Goal: Transaction & Acquisition: Book appointment/travel/reservation

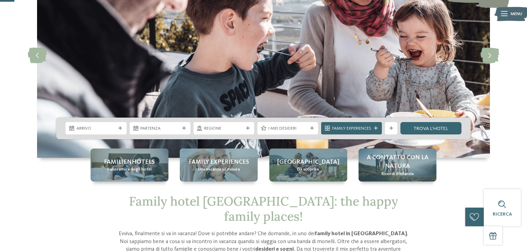
scroll to position [78, 0]
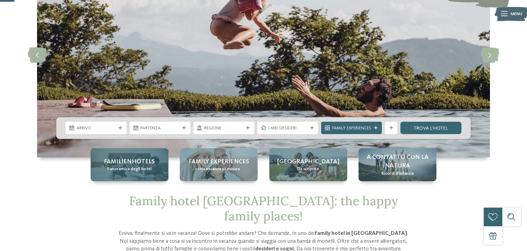
click at [115, 169] on span "Panoramica degli hotel" at bounding box center [129, 169] width 44 height 6
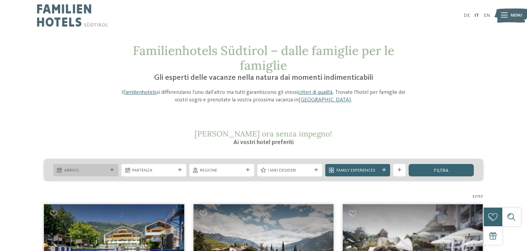
click at [101, 169] on span "Arrivo" at bounding box center [85, 170] width 43 height 6
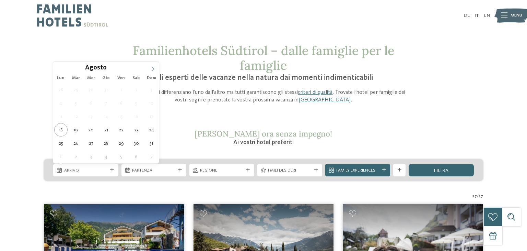
click at [149, 71] on span at bounding box center [153, 67] width 12 height 12
type div "05.09.2025"
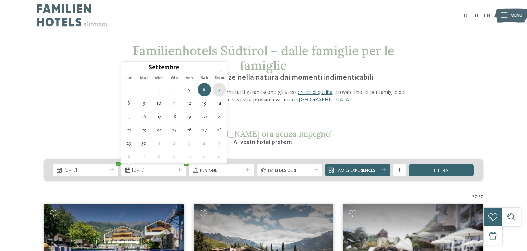
type div "07.09.2025"
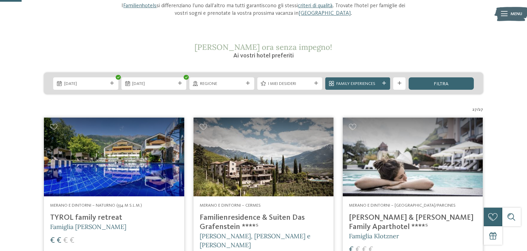
scroll to position [87, 0]
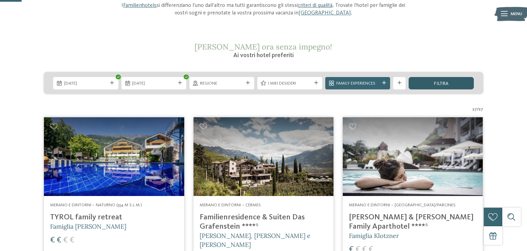
click at [442, 79] on div "filtra" at bounding box center [441, 83] width 65 height 12
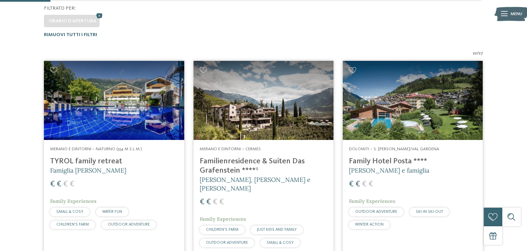
scroll to position [199, 0]
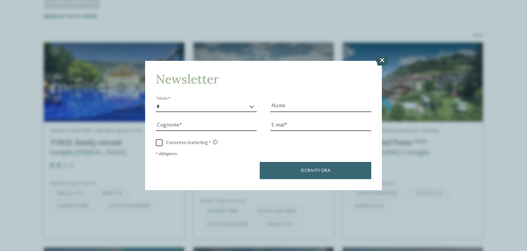
click at [382, 61] on icon at bounding box center [382, 60] width 13 height 11
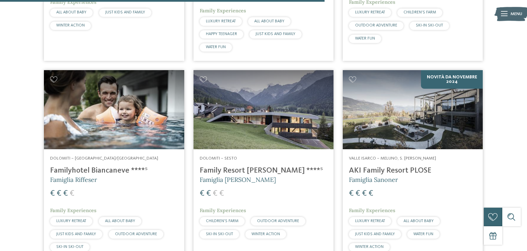
scroll to position [1202, 0]
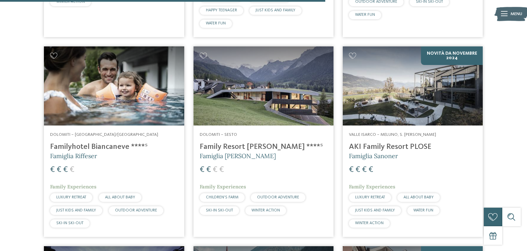
click at [103, 142] on h4 "Familyhotel Biancaneve ****ˢ" at bounding box center [114, 146] width 128 height 9
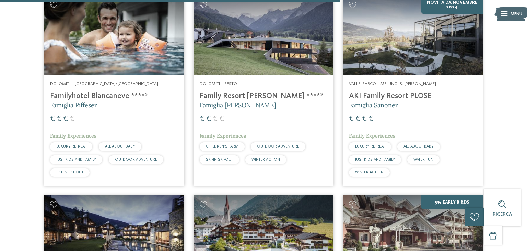
scroll to position [1255, 0]
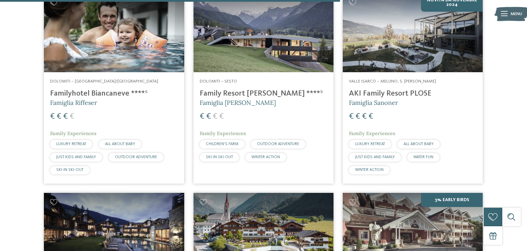
click at [248, 89] on h4 "Family Resort [PERSON_NAME] ****ˢ" at bounding box center [264, 93] width 128 height 9
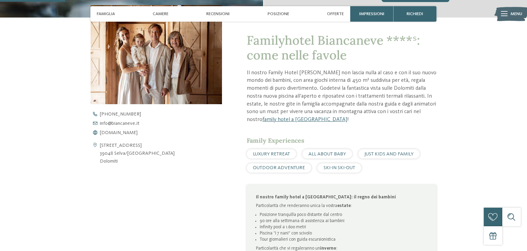
scroll to position [225, 0]
click at [124, 133] on span "www.biancaneve.it" at bounding box center [119, 132] width 38 height 5
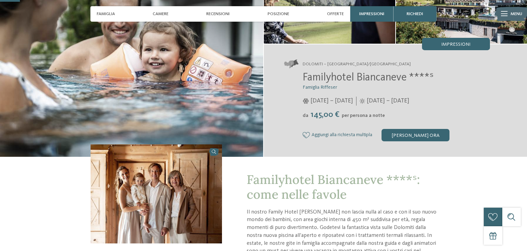
scroll to position [0, 0]
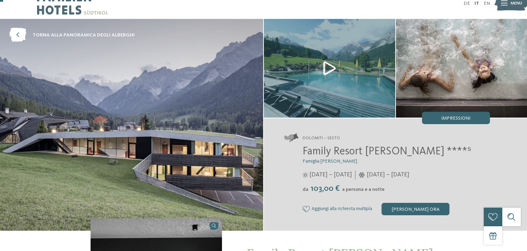
scroll to position [10, 0]
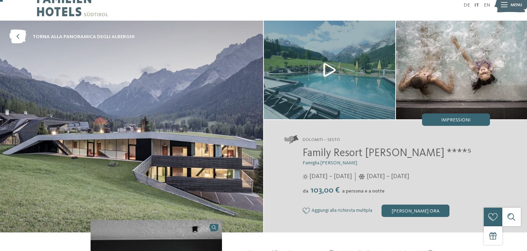
click at [332, 70] on img at bounding box center [329, 70] width 131 height 99
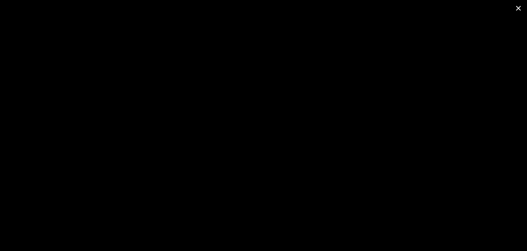
click at [521, 12] on span at bounding box center [518, 8] width 17 height 16
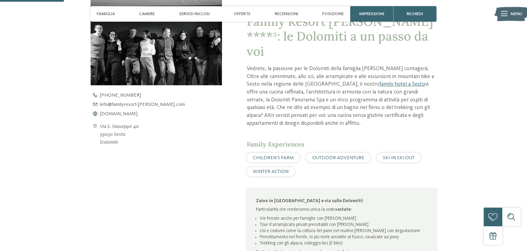
scroll to position [247, 0]
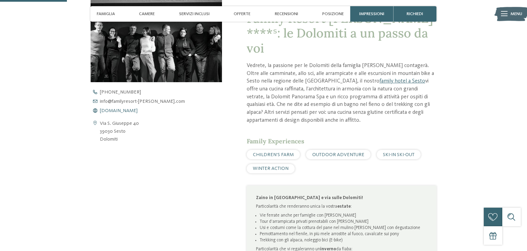
click at [138, 111] on span "www.familyresort-rainer.com" at bounding box center [119, 110] width 38 height 5
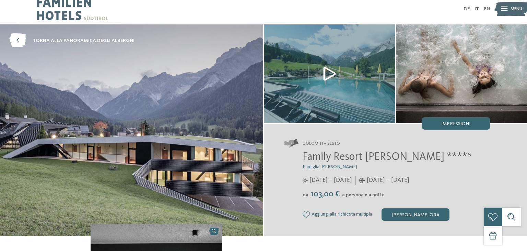
scroll to position [0, 0]
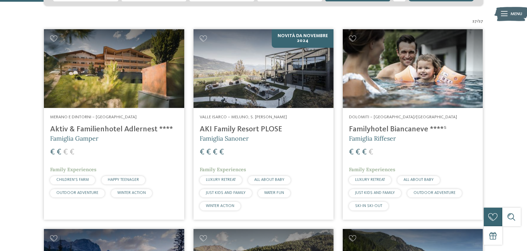
scroll to position [175, 0]
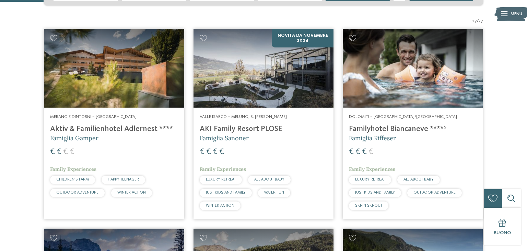
click at [125, 130] on h4 "Aktiv & Familienhotel Adlernest ****" at bounding box center [114, 128] width 128 height 9
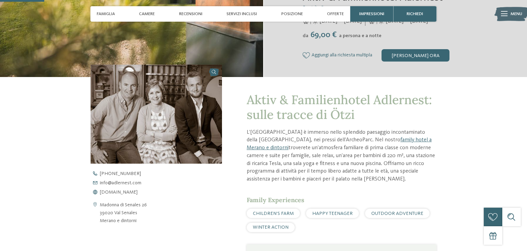
scroll to position [168, 0]
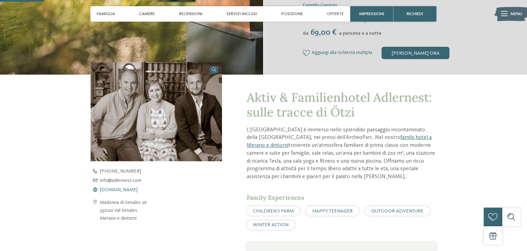
click at [131, 190] on span "www.adlernest.com" at bounding box center [119, 189] width 38 height 5
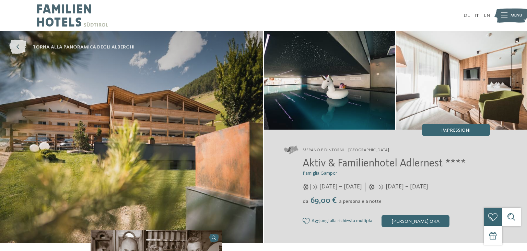
click at [36, 49] on span "torna alla panoramica degli alberghi" at bounding box center [84, 47] width 102 height 7
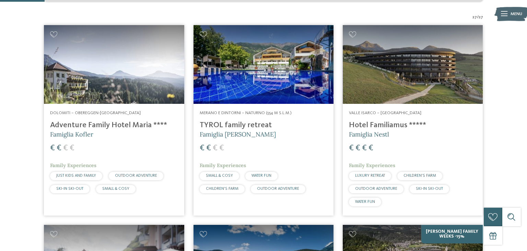
scroll to position [179, 0]
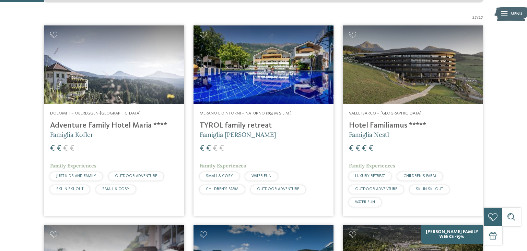
click at [130, 128] on h4 "Adventure Family Hotel Maria ****" at bounding box center [114, 125] width 128 height 9
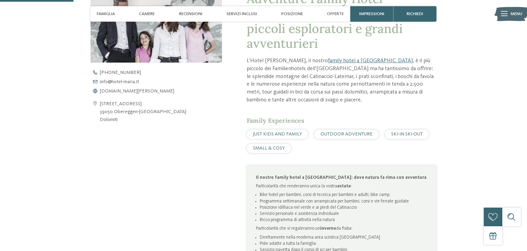
scroll to position [263, 0]
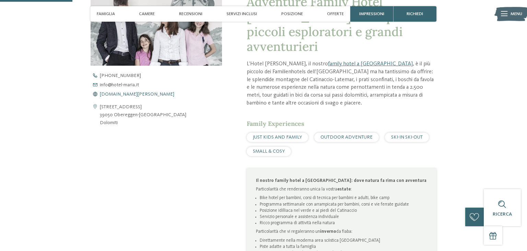
click at [120, 93] on span "www.hotel-maria.it" at bounding box center [137, 94] width 74 height 5
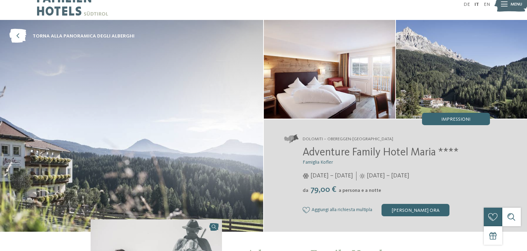
scroll to position [0, 0]
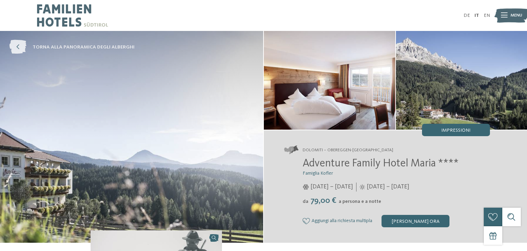
click at [52, 46] on span "torna alla panoramica degli alberghi" at bounding box center [84, 47] width 102 height 7
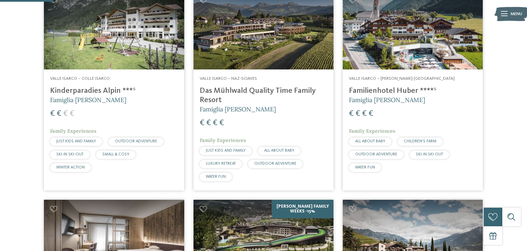
scroll to position [214, 0]
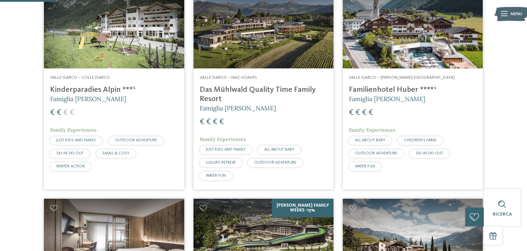
click at [289, 90] on h4 "Das Mühlwald Quality Time Family Resort" at bounding box center [264, 94] width 128 height 19
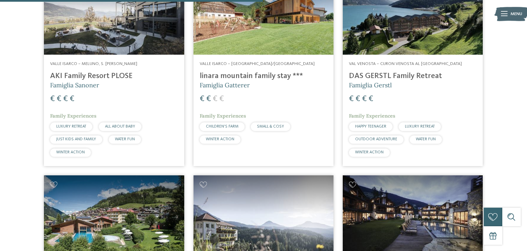
scroll to position [1053, 0]
click at [416, 75] on h4 "DAS GERSTL Family Retreat" at bounding box center [413, 75] width 128 height 9
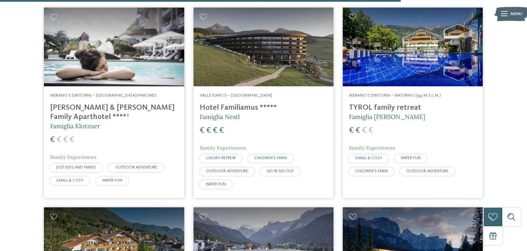
scroll to position [1607, 0]
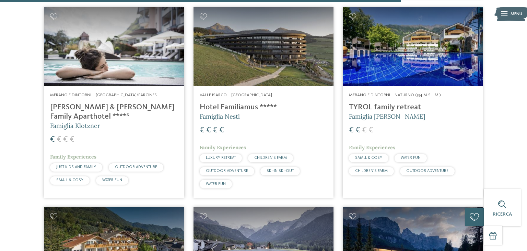
click at [380, 108] on h4 "TYROL family retreat" at bounding box center [413, 107] width 128 height 9
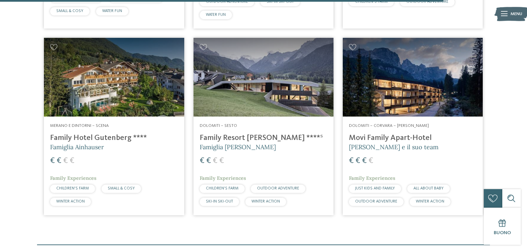
scroll to position [1778, 0]
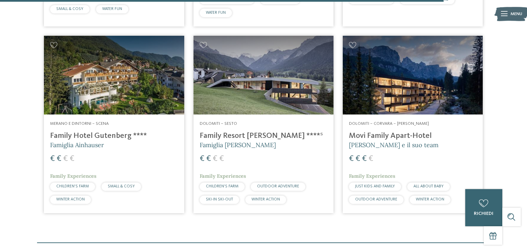
click at [100, 138] on h4 "Family Hotel Gutenberg ****" at bounding box center [114, 135] width 128 height 9
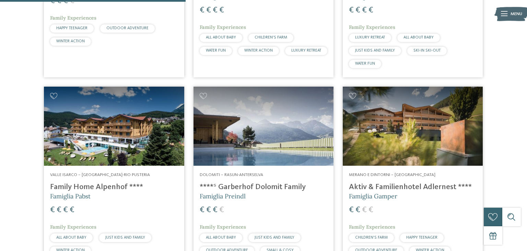
scroll to position [746, 0]
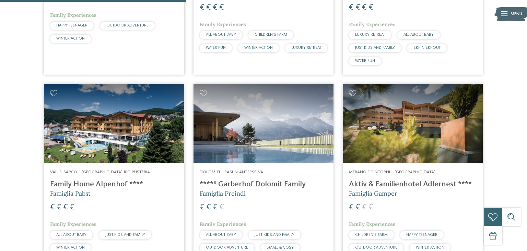
click at [109, 184] on h4 "Family Home Alpenhof ****" at bounding box center [114, 184] width 128 height 9
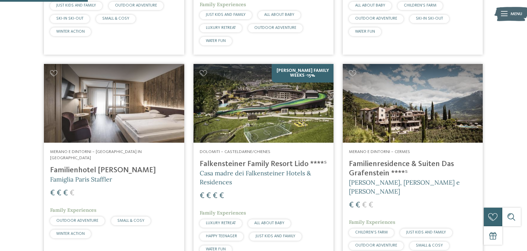
scroll to position [352, 0]
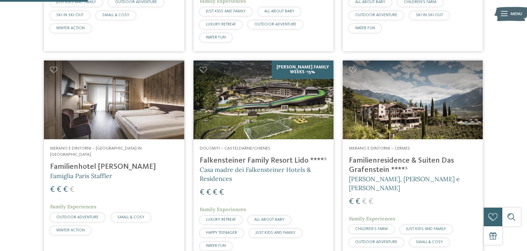
click at [110, 162] on h4 "Familienhotel Viktoria" at bounding box center [114, 166] width 128 height 9
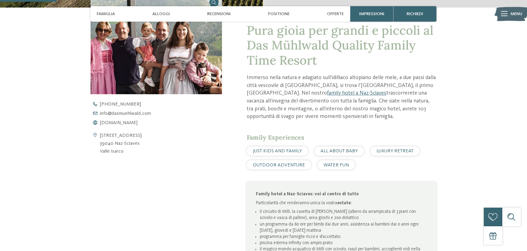
scroll to position [236, 0]
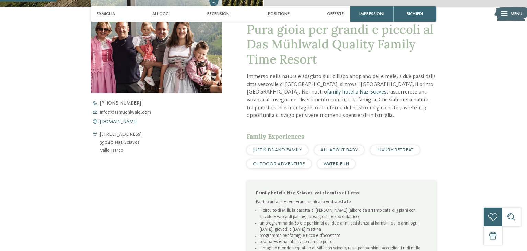
click at [125, 123] on span "[DOMAIN_NAME]" at bounding box center [119, 121] width 38 height 5
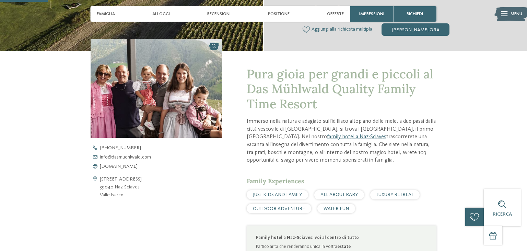
scroll to position [188, 0]
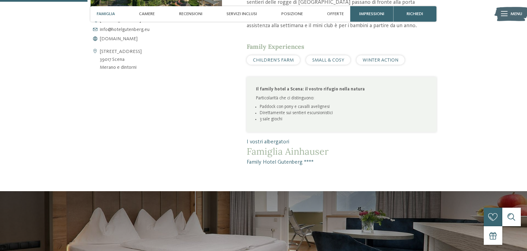
scroll to position [319, 0]
click at [135, 38] on span "www.hotelgutenberg.eu" at bounding box center [119, 38] width 38 height 5
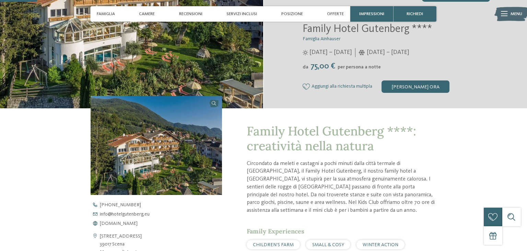
scroll to position [0, 0]
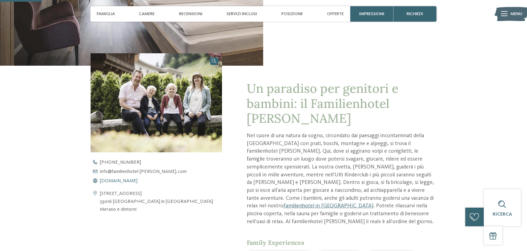
scroll to position [163, 0]
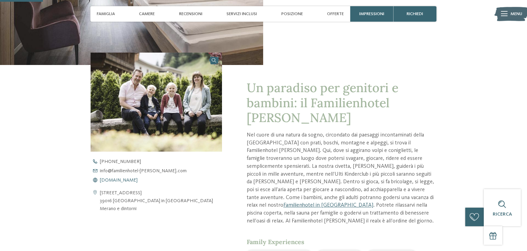
click at [138, 179] on span "[DOMAIN_NAME]" at bounding box center [119, 179] width 38 height 5
